Goal: Find specific page/section: Find specific page/section

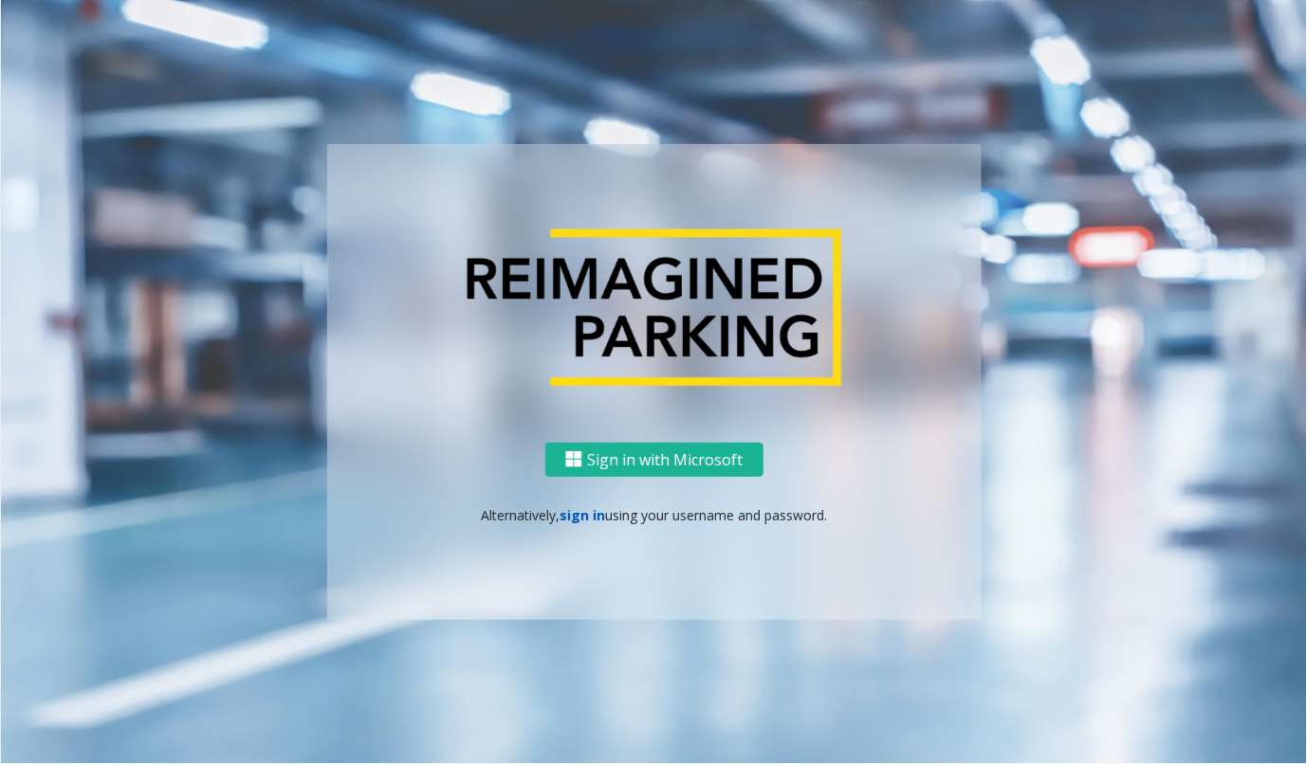
click at [593, 516] on link "sign in" at bounding box center [583, 515] width 46 height 18
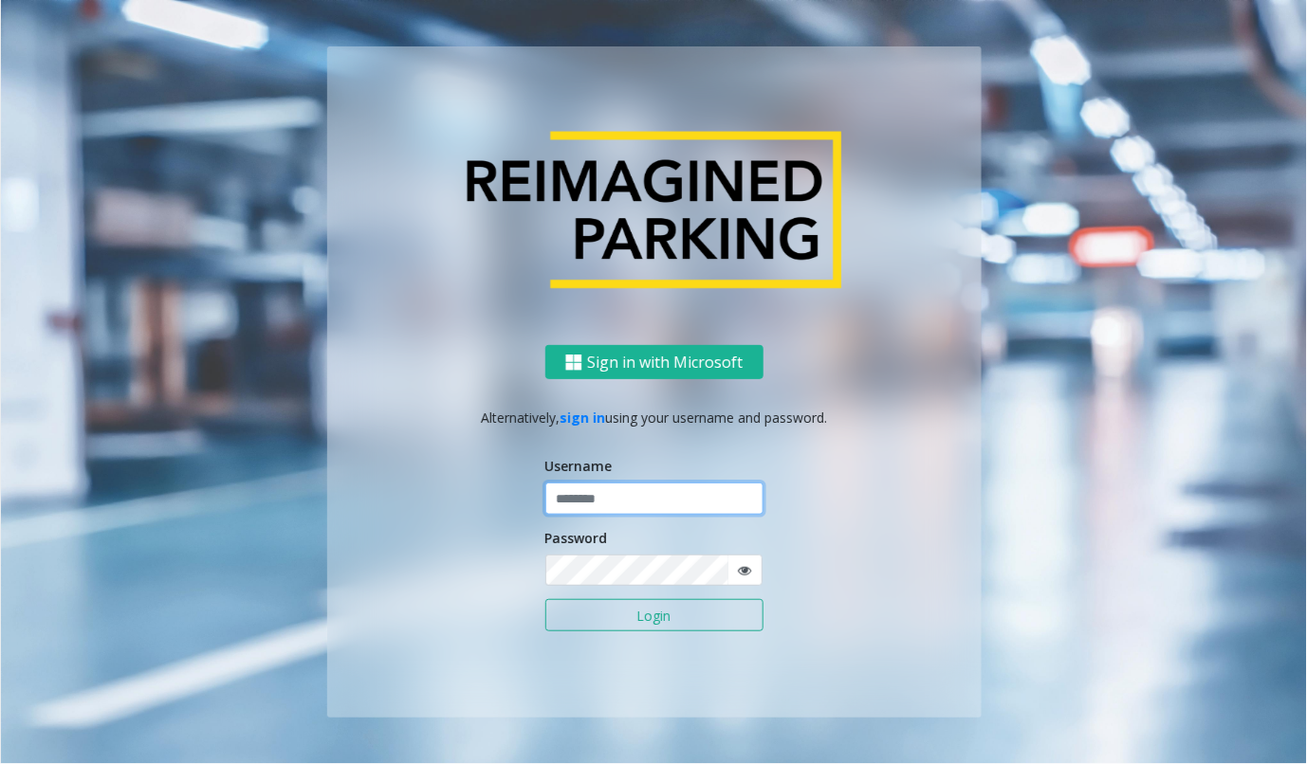
click at [609, 509] on input "text" at bounding box center [654, 499] width 218 height 32
type input "******"
click at [545, 599] on button "Login" at bounding box center [654, 615] width 218 height 32
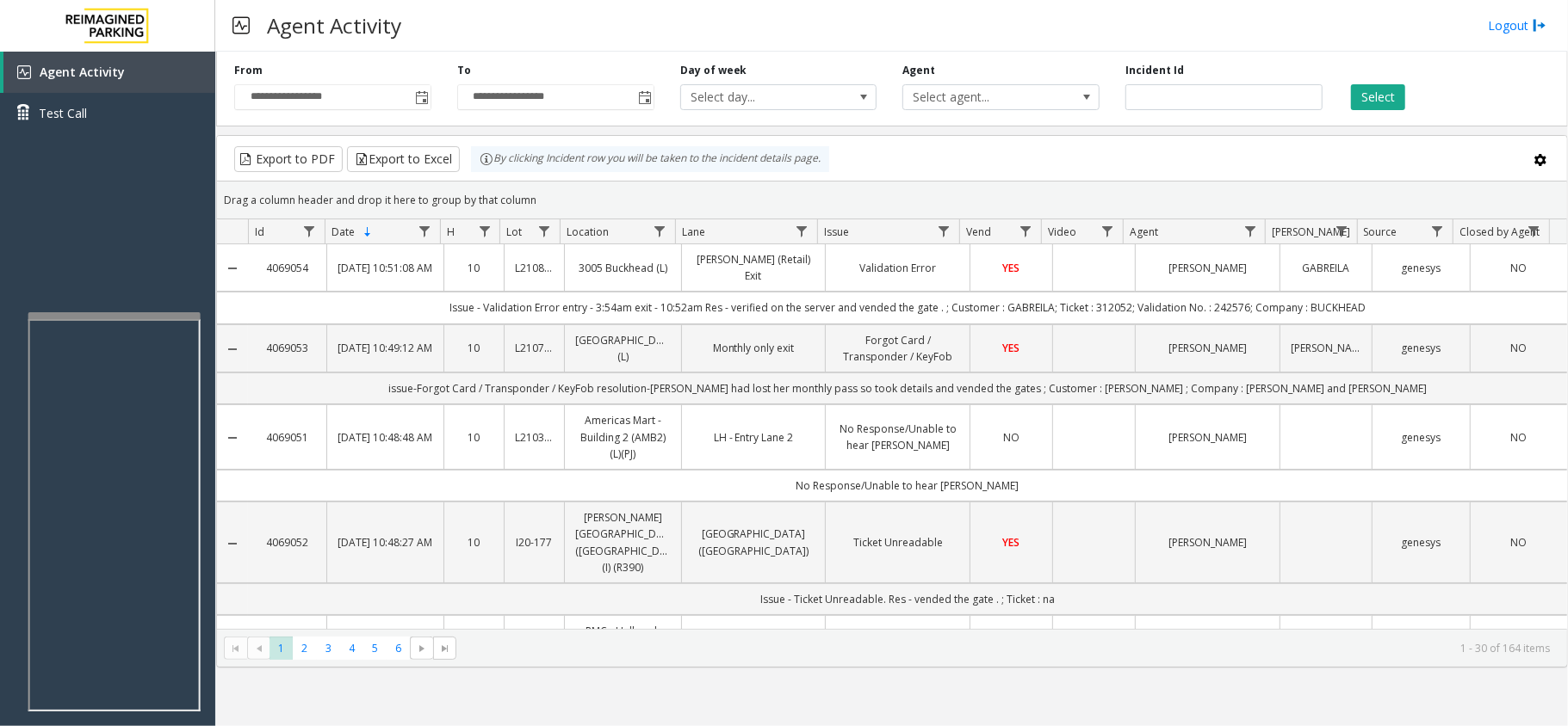
click at [132, 312] on div at bounding box center [114, 316] width 173 height 7
click at [136, 319] on div at bounding box center [112, 320] width 173 height 7
click at [167, 229] on div "Agent Activity Test Call" at bounding box center [107, 415] width 215 height 726
click at [94, 179] on div "Agent Activity Test Call" at bounding box center [107, 415] width 215 height 726
